Goal: Find specific page/section: Find specific page/section

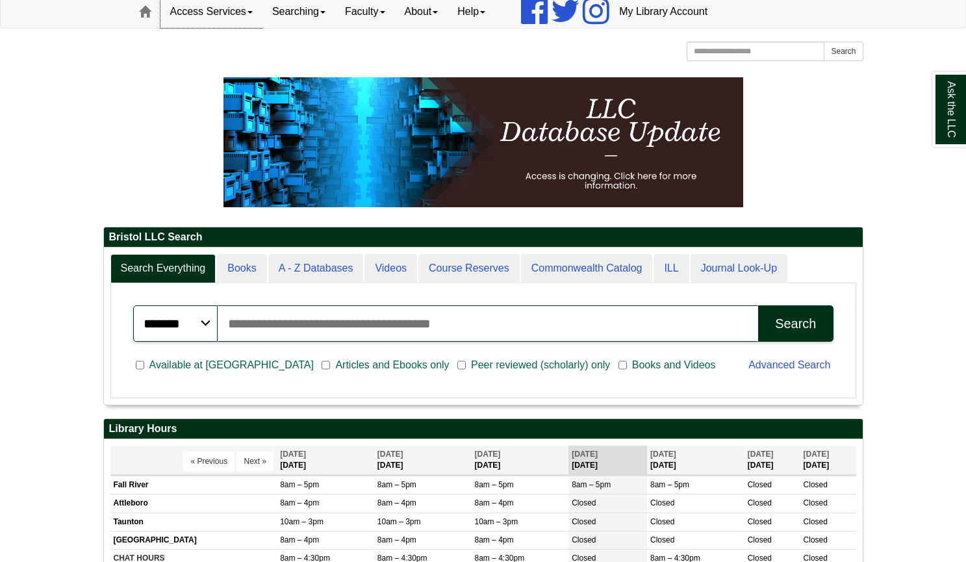
click at [227, 16] on link "Access Services" at bounding box center [211, 11] width 102 height 32
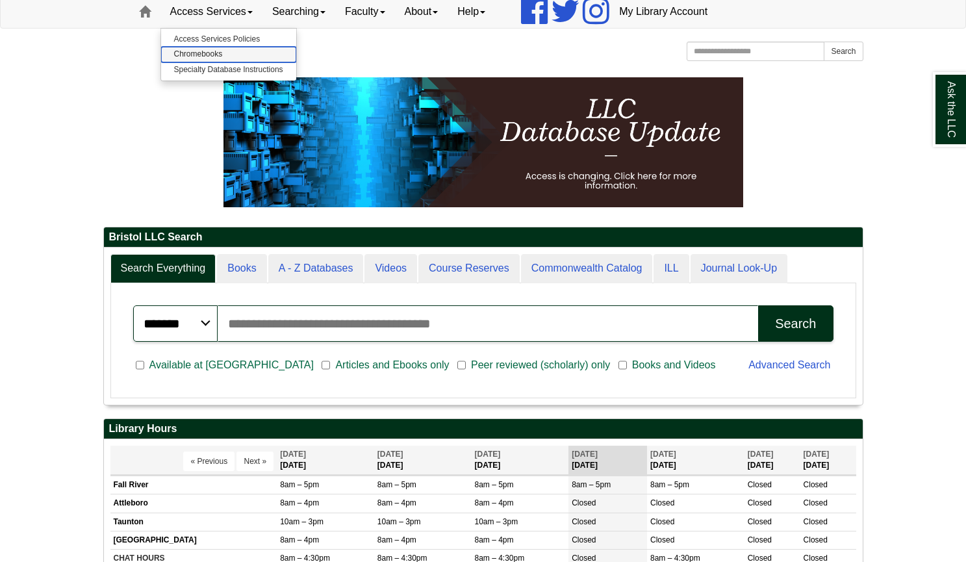
click at [215, 55] on link "Chromebooks" at bounding box center [228, 54] width 135 height 15
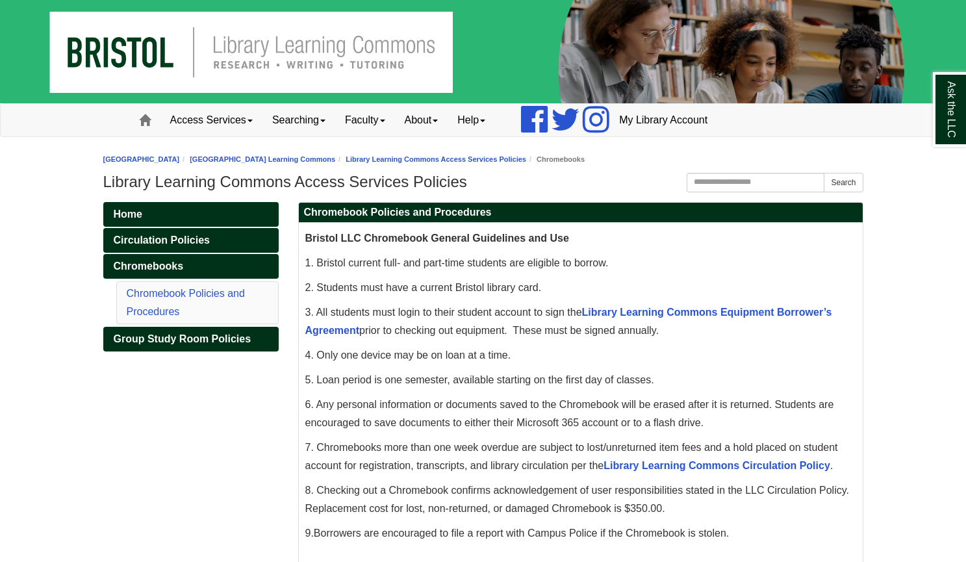
click at [263, 50] on img at bounding box center [483, 51] width 966 height 103
click at [236, 121] on link "Access Services" at bounding box center [211, 120] width 102 height 32
click at [206, 209] on link "Home" at bounding box center [190, 214] width 175 height 25
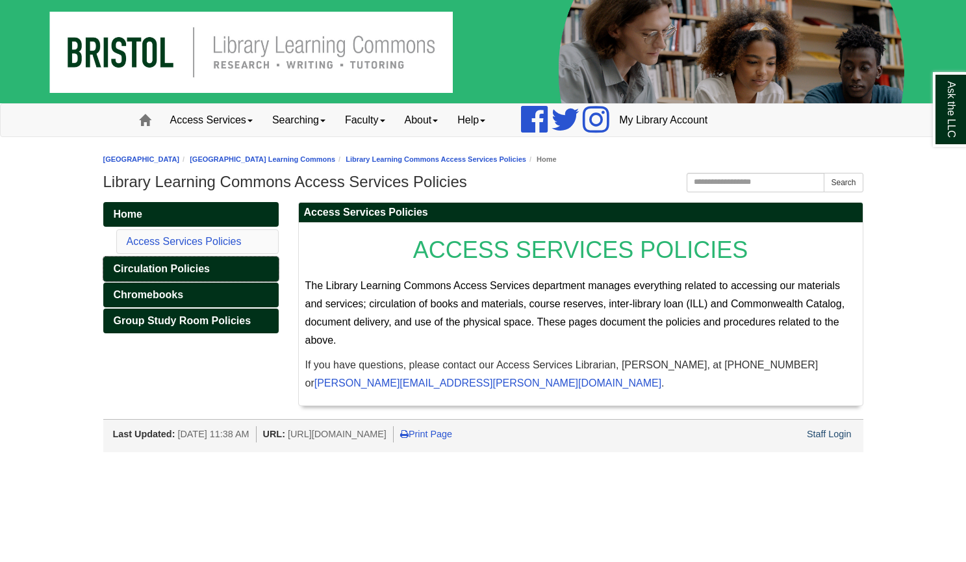
click at [196, 266] on span "Circulation Policies" at bounding box center [162, 268] width 96 height 11
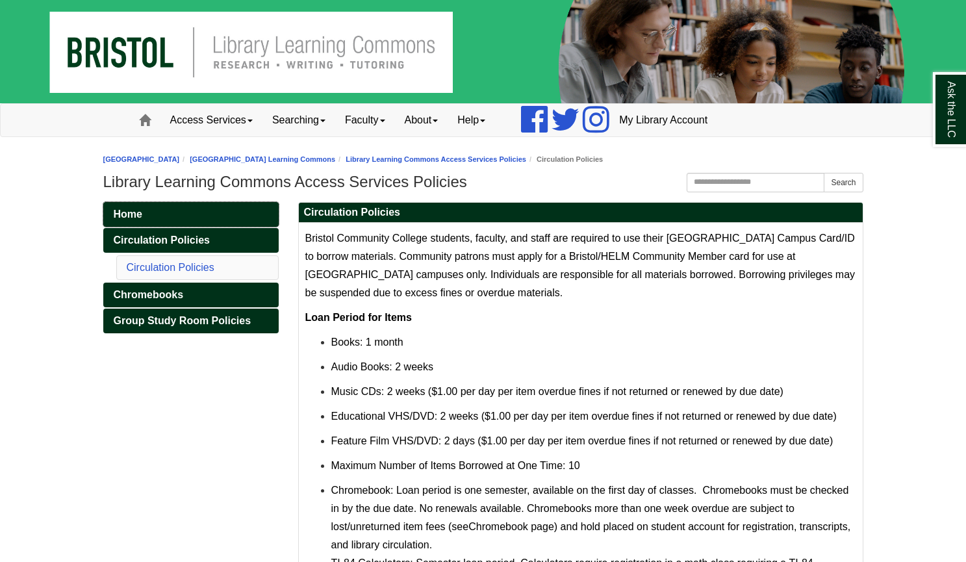
click at [167, 210] on link "Home" at bounding box center [190, 214] width 175 height 25
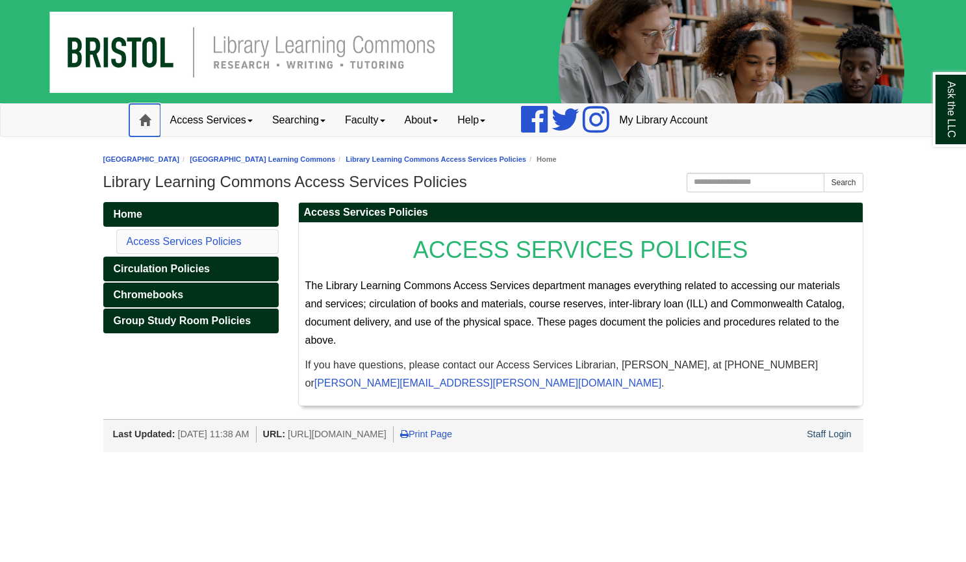
click at [142, 119] on span at bounding box center [145, 120] width 12 height 12
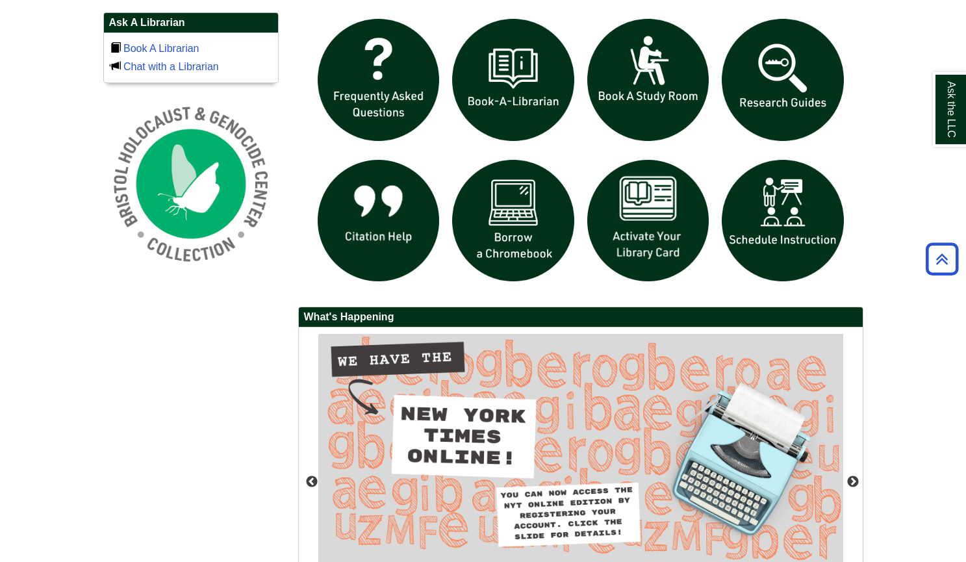
scroll to position [912, 0]
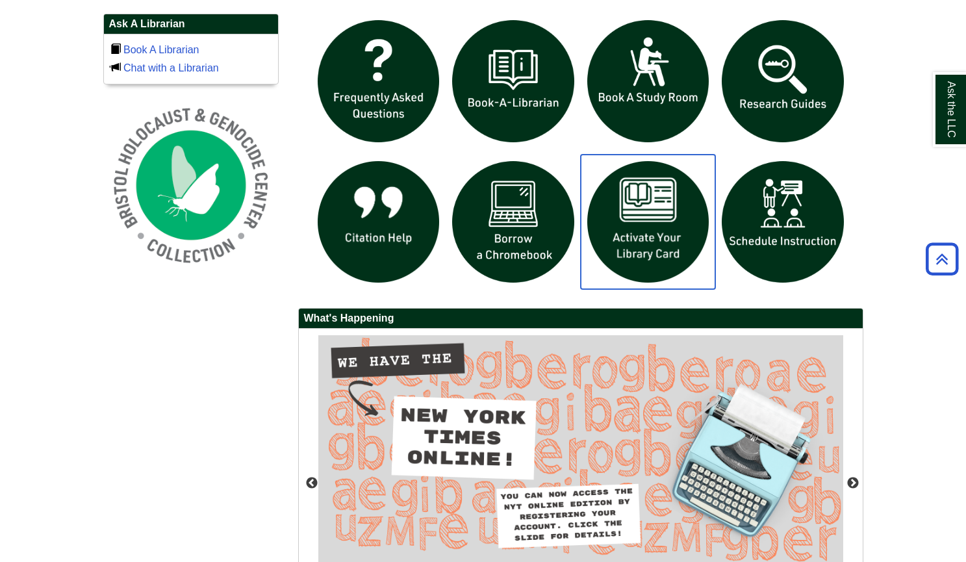
click at [648, 204] on img "slideshow" at bounding box center [648, 222] width 135 height 135
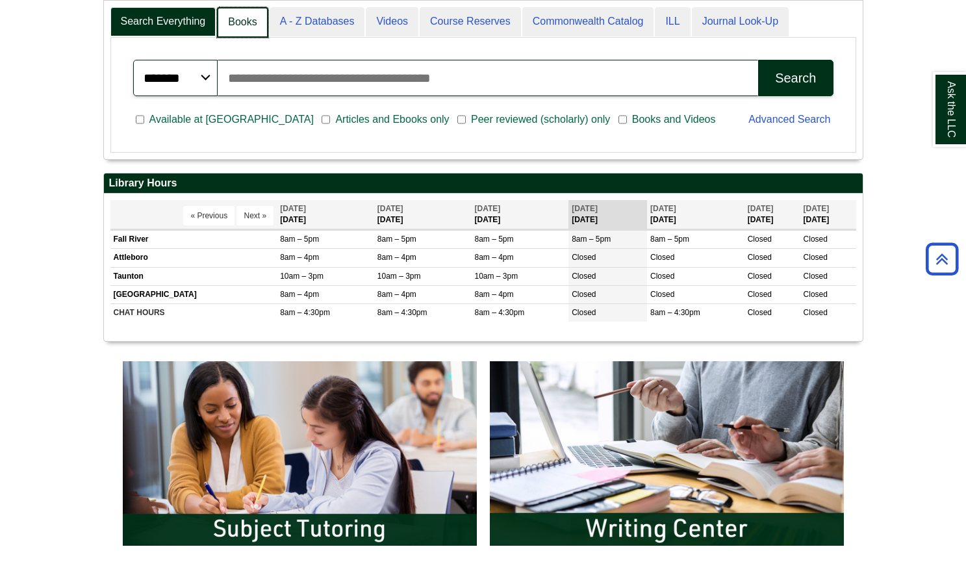
scroll to position [158, 759]
click at [247, 27] on link "Books" at bounding box center [242, 22] width 51 height 31
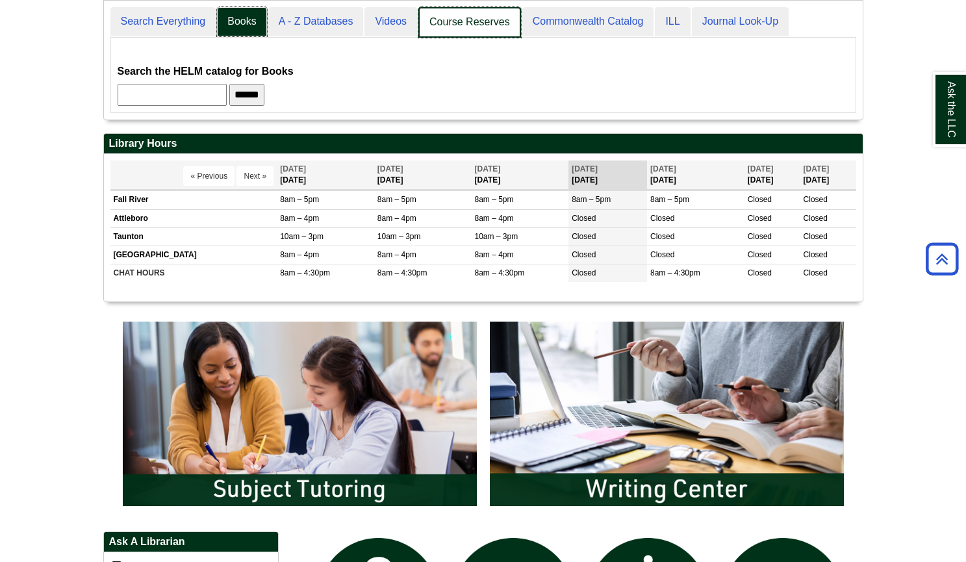
scroll to position [6, 6]
click at [452, 21] on link "Course Reserves" at bounding box center [469, 22] width 103 height 31
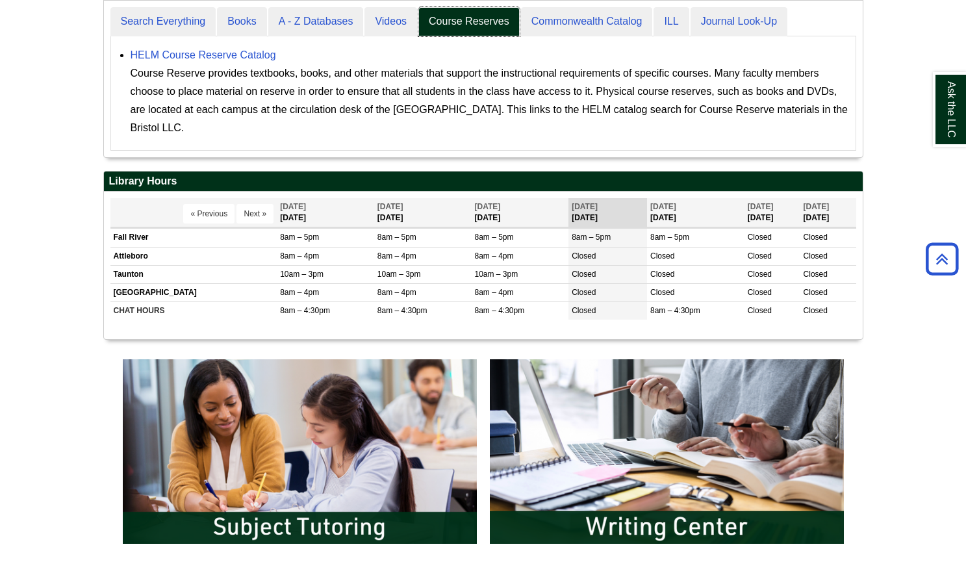
scroll to position [156, 759]
click at [251, 58] on link "HELM Course Reserve Catalog" at bounding box center [204, 54] width 146 height 11
